Goal: Check status: Check status

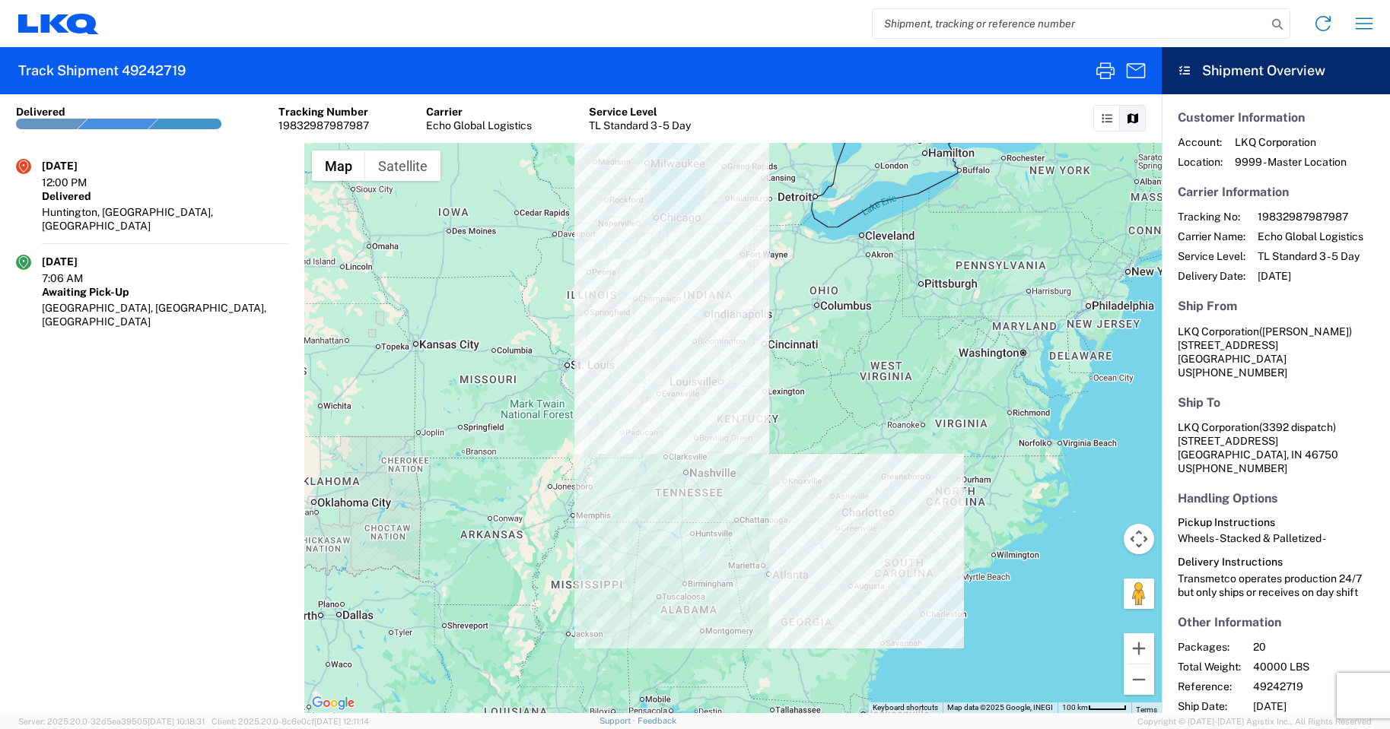
click at [945, 26] on input "search" at bounding box center [1069, 23] width 394 height 29
paste input "56920097"
click at [1272, 27] on icon at bounding box center [1276, 24] width 21 height 21
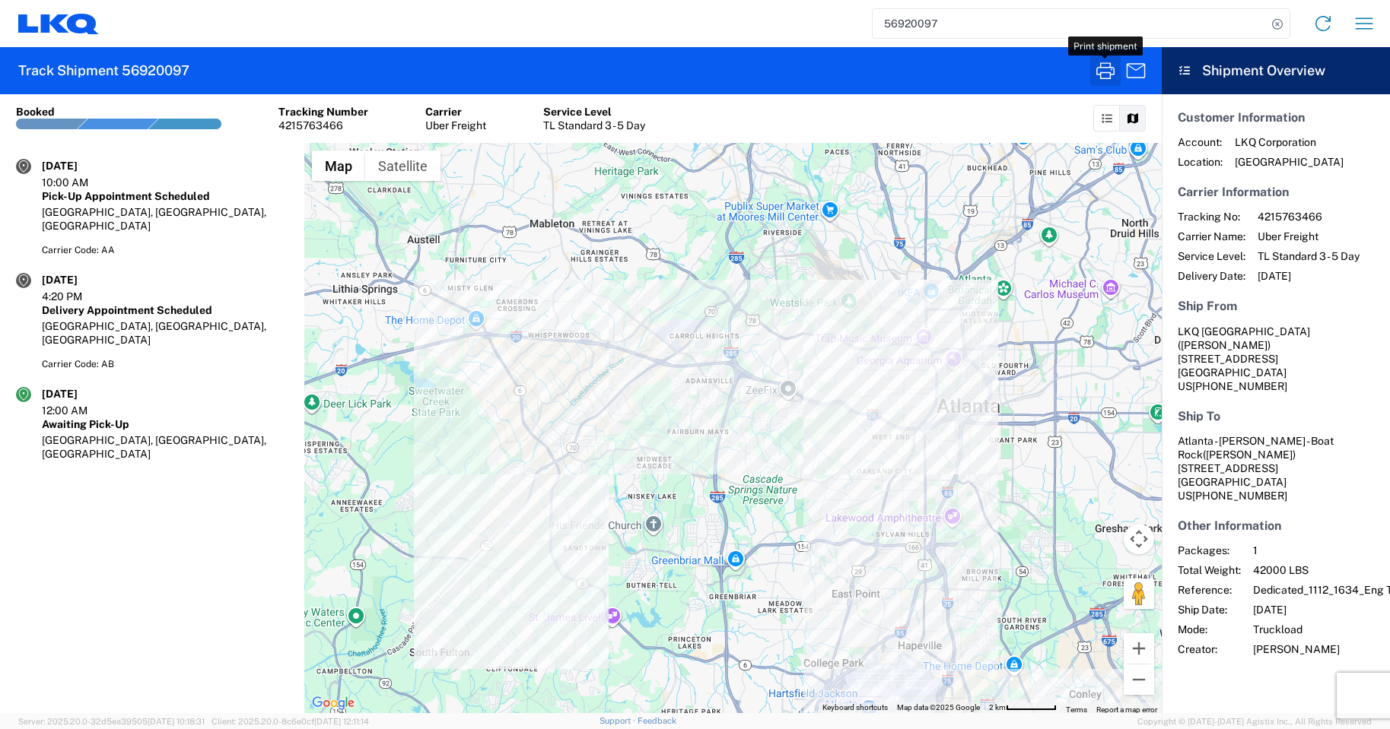
click at [1104, 76] on icon "button" at bounding box center [1105, 71] width 24 height 24
click at [955, 24] on input "56920097" at bounding box center [1069, 23] width 394 height 29
type input "5"
paste input "56846824"
click at [1276, 22] on icon at bounding box center [1276, 24] width 21 height 21
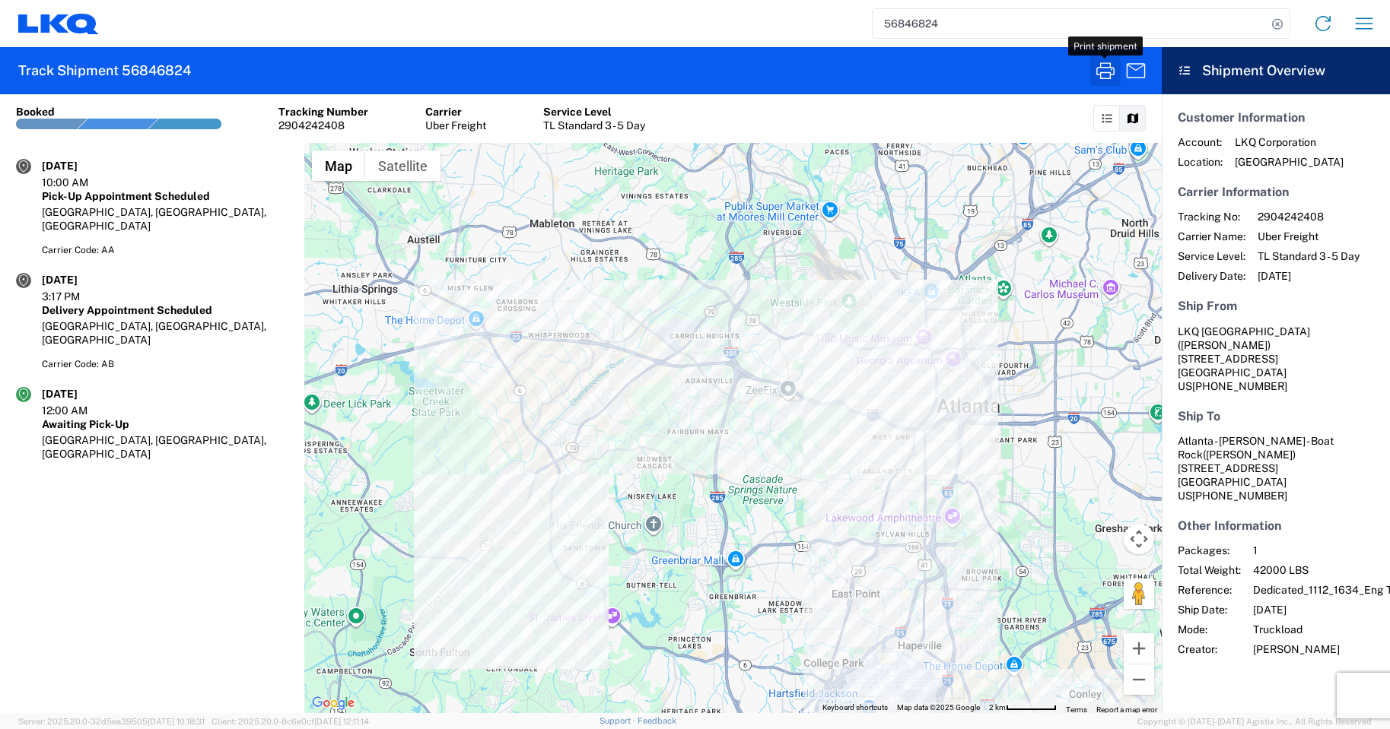
click at [1101, 75] on icon "button" at bounding box center [1105, 71] width 24 height 24
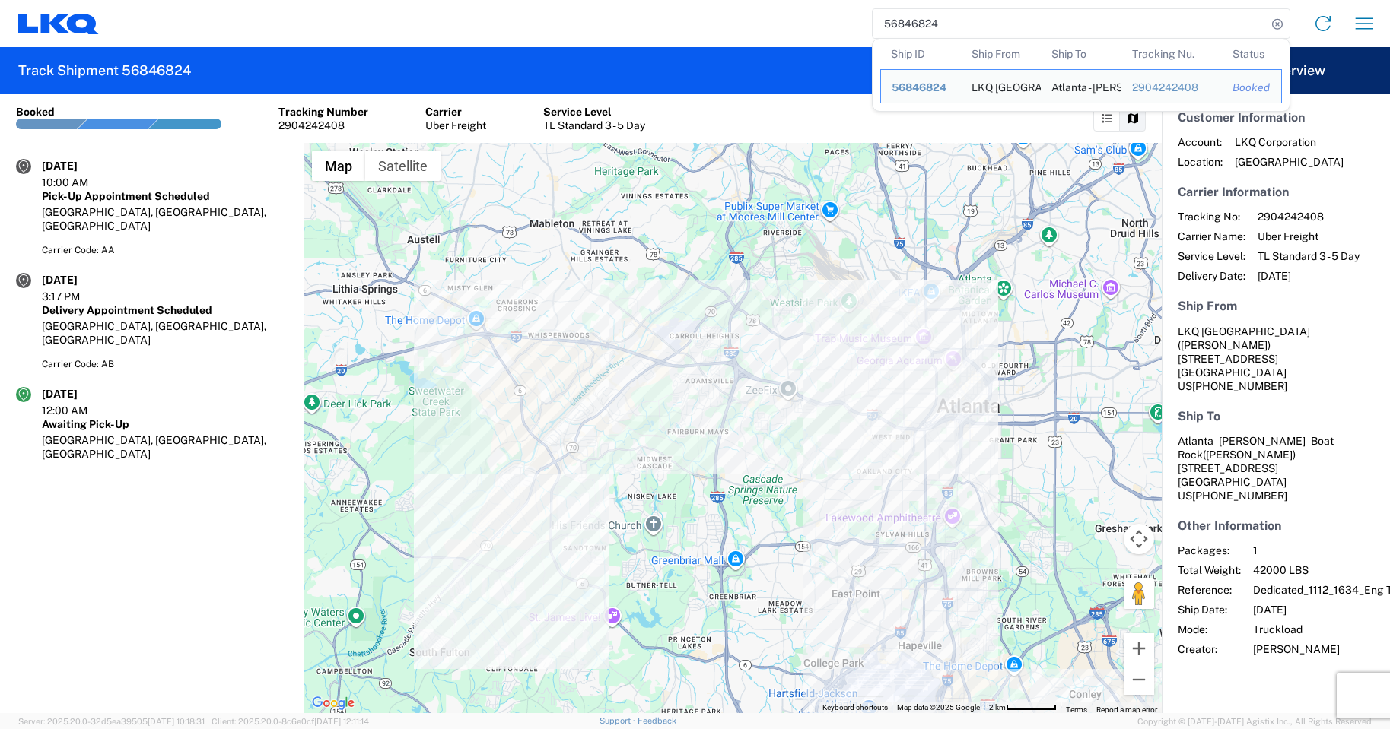
click at [1014, 24] on input "56846824" at bounding box center [1069, 23] width 394 height 29
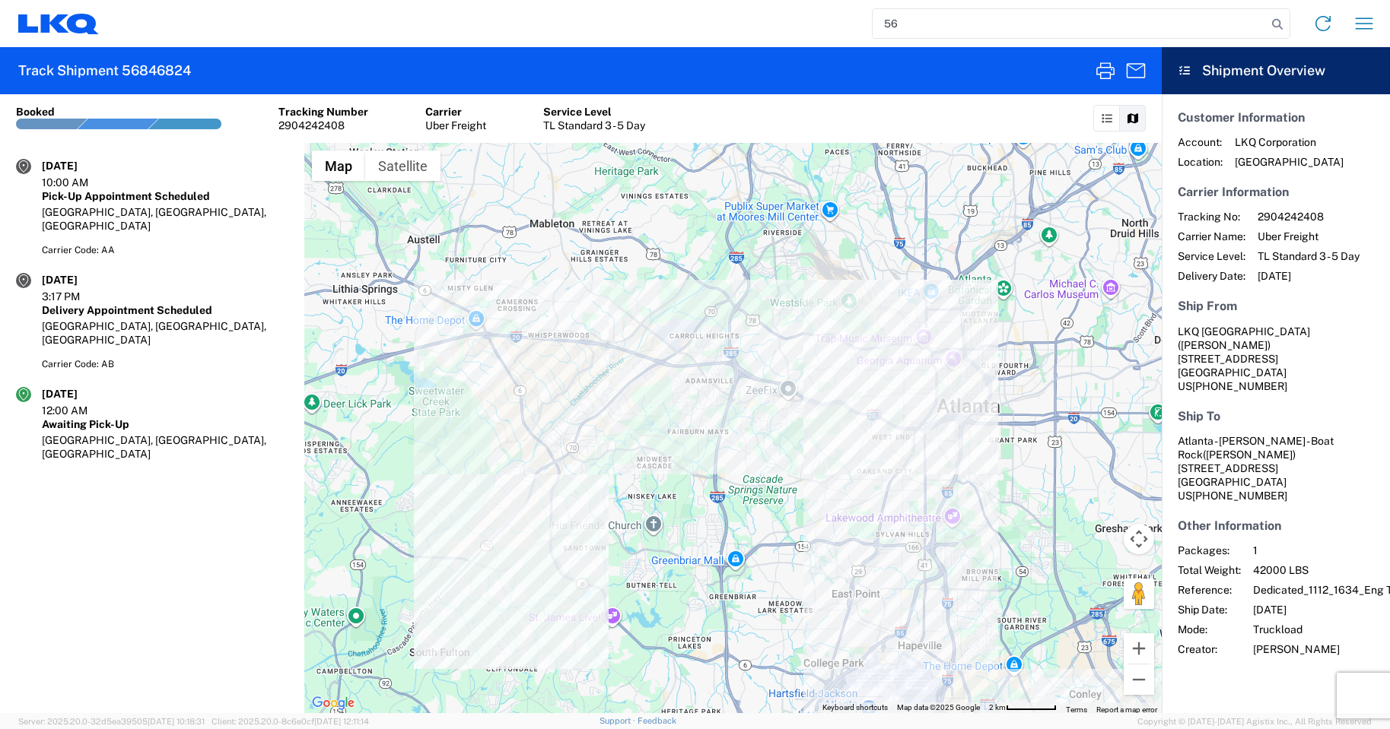
type input "5"
paste input "56818791"
click at [1277, 24] on icon at bounding box center [1276, 24] width 21 height 21
click at [1095, 65] on icon "button" at bounding box center [1105, 71] width 24 height 24
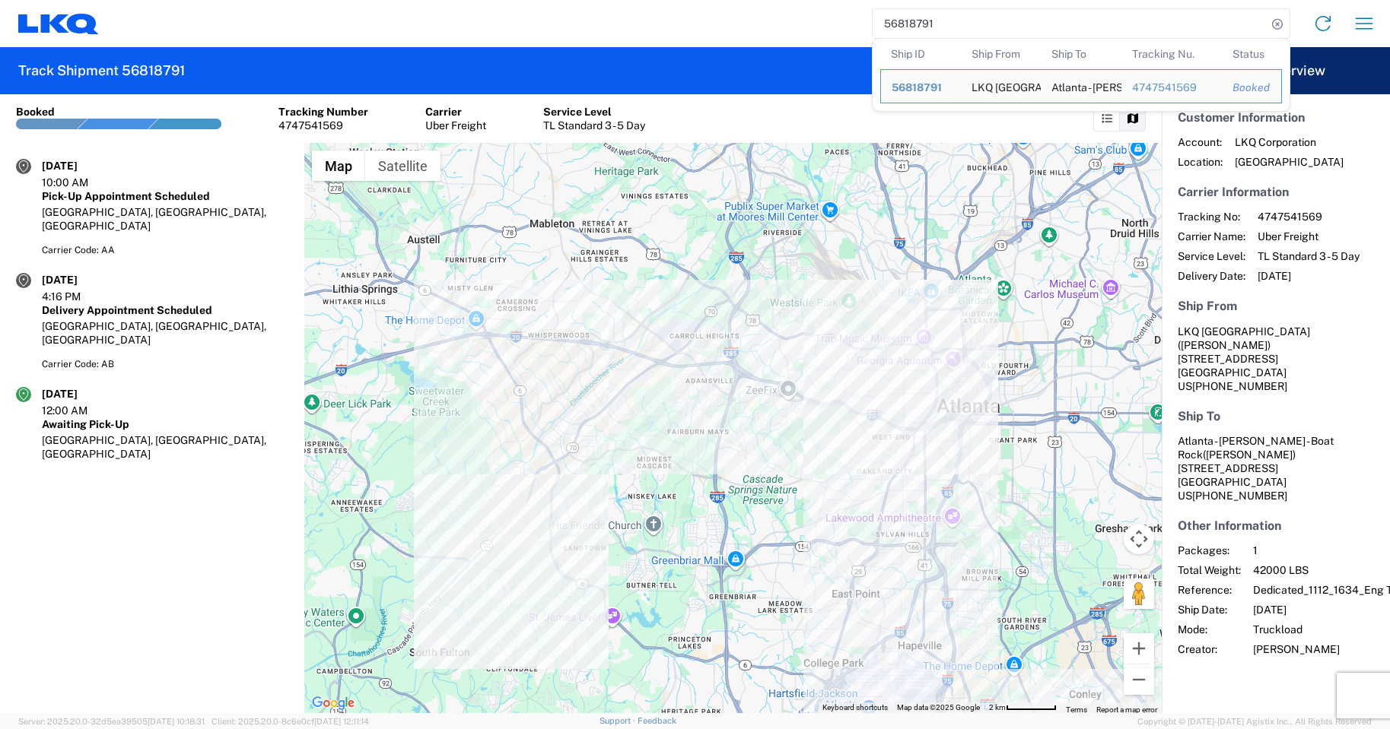
click at [1011, 19] on input "56818791" at bounding box center [1069, 23] width 394 height 29
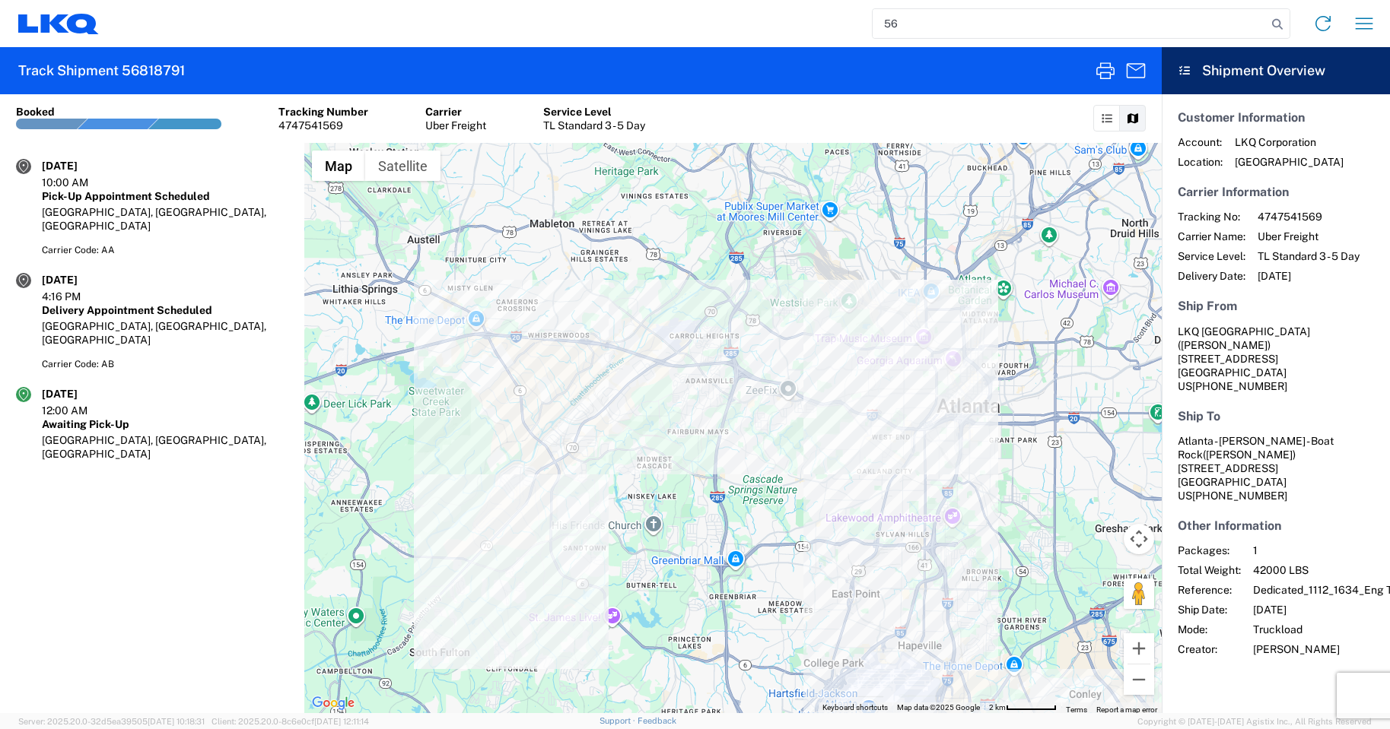
type input "5"
paste input "56804479"
click at [1272, 26] on icon at bounding box center [1276, 24] width 21 height 21
click at [1101, 72] on icon "button" at bounding box center [1105, 70] width 18 height 17
click at [981, 24] on input "56804479" at bounding box center [1069, 23] width 394 height 29
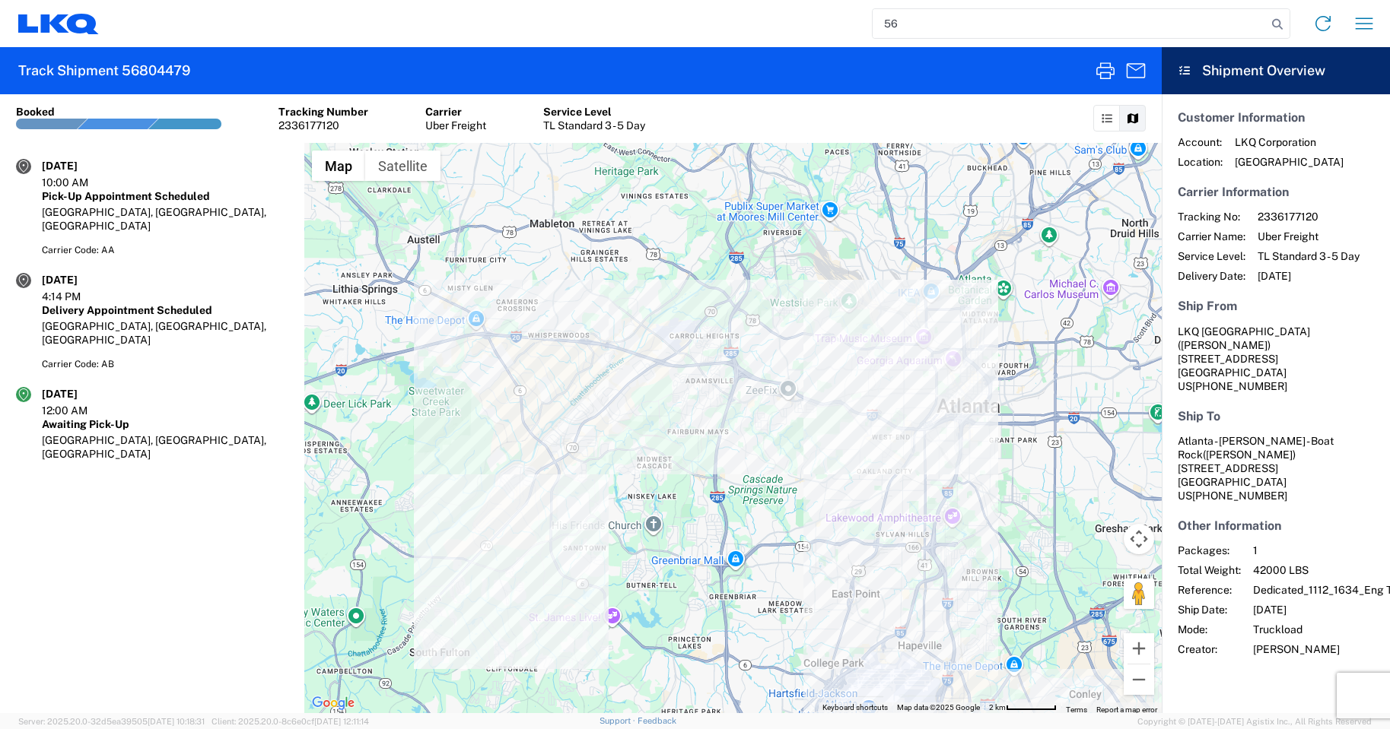
type input "5"
paste input "56776198"
type input "56776198"
click at [1278, 28] on icon at bounding box center [1276, 24] width 21 height 21
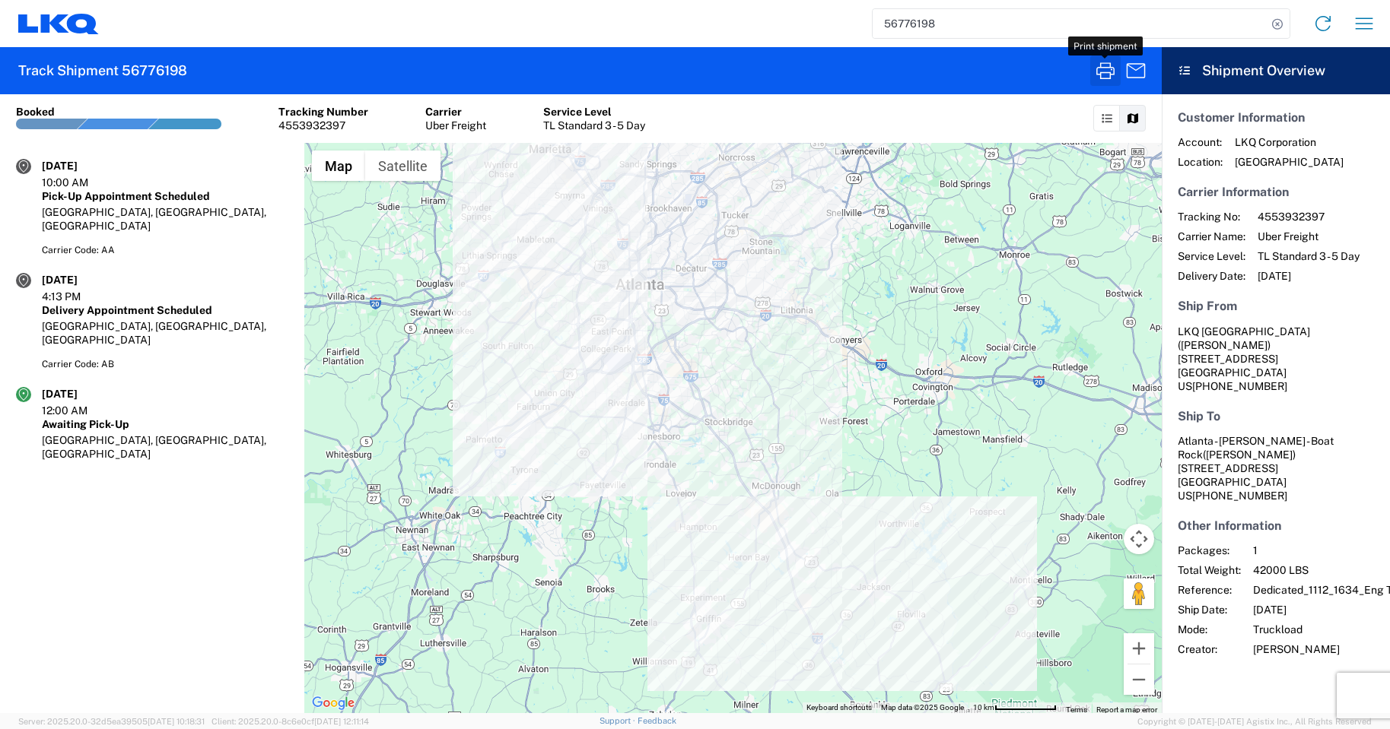
click at [1094, 68] on icon "button" at bounding box center [1105, 71] width 24 height 24
